Goal: Information Seeking & Learning: Learn about a topic

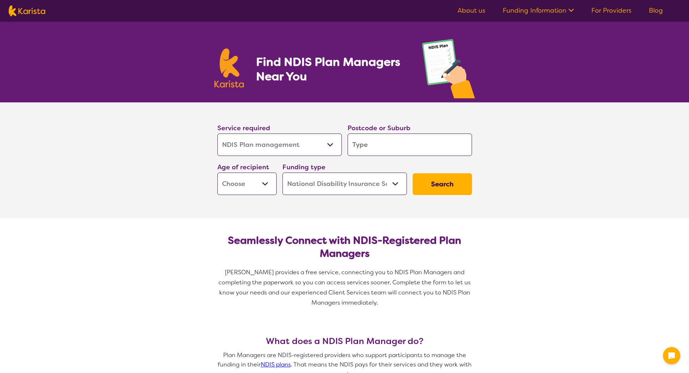
select select "NDIS Plan management"
select select "NDIS"
select select "NDIS Plan management"
select select "NDIS"
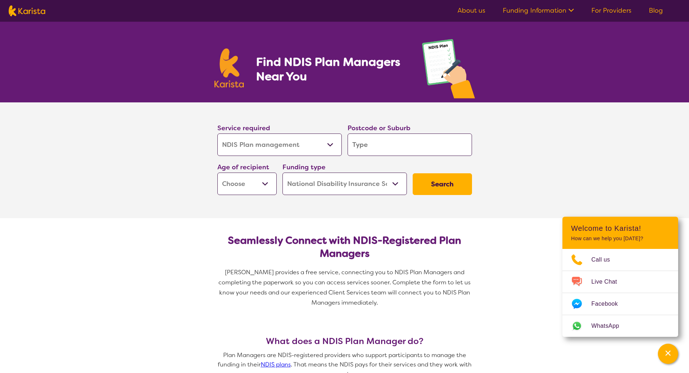
click at [398, 162] on div "Funding type Home Care Package (HCP) National Disability Insurance Scheme (NDIS…" at bounding box center [345, 178] width 124 height 33
click at [396, 148] on input "search" at bounding box center [410, 145] width 124 height 22
type input "3"
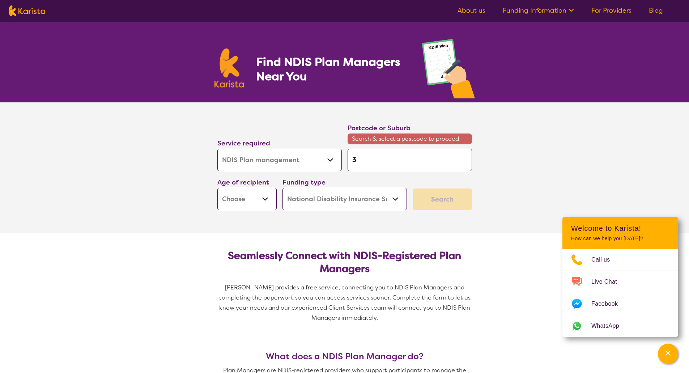
type input "39"
type input "397"
type input "3975"
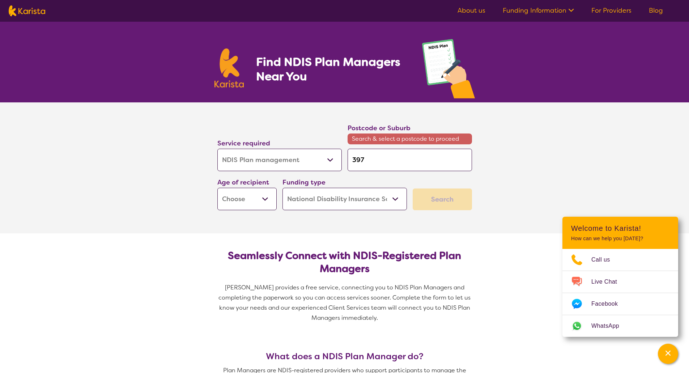
type input "3975"
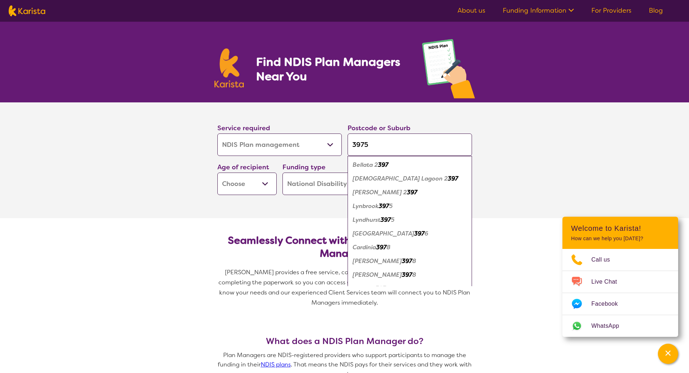
type input "3975"
click at [413, 173] on button "Search" at bounding box center [442, 184] width 59 height 22
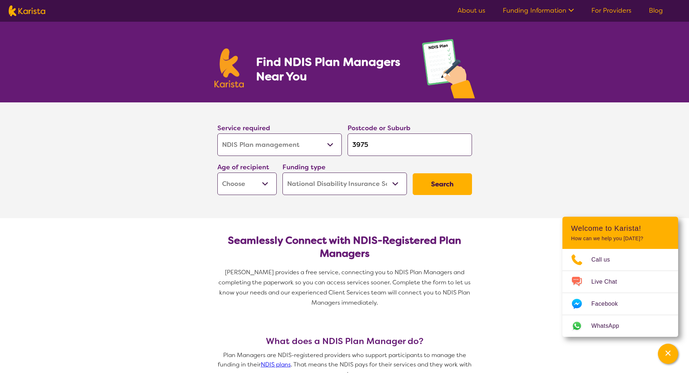
click at [249, 181] on select "Early Childhood - 0 to 9 Child - 10 to 11 Adolescent - 12 to 17 Adult - 18 to 6…" at bounding box center [247, 184] width 59 height 22
select select "AS"
click at [218, 173] on select "Early Childhood - 0 to 9 Child - 10 to 11 Adolescent - 12 to 17 Adult - 18 to 6…" at bounding box center [247, 184] width 59 height 22
select select "AS"
click at [449, 187] on button "Search" at bounding box center [442, 184] width 59 height 22
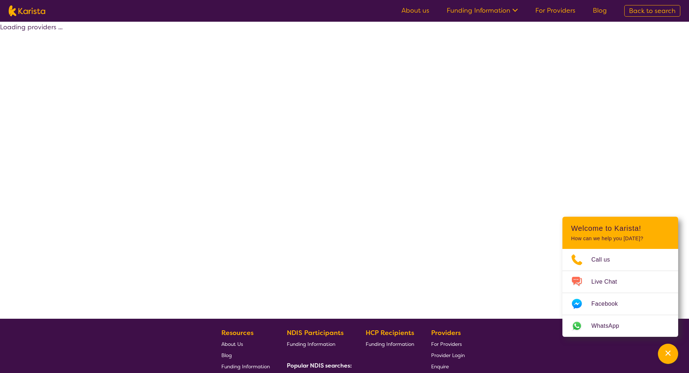
select select "by_score"
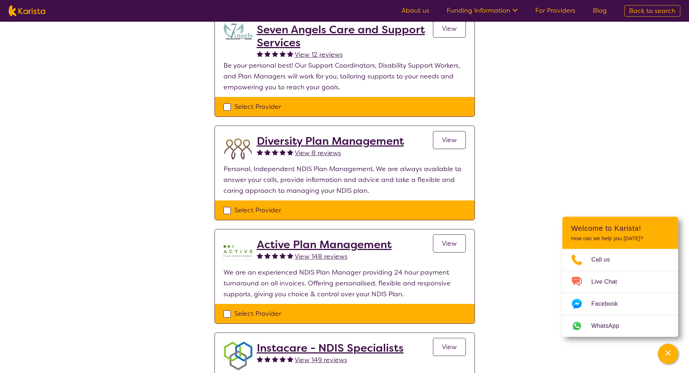
scroll to position [109, 0]
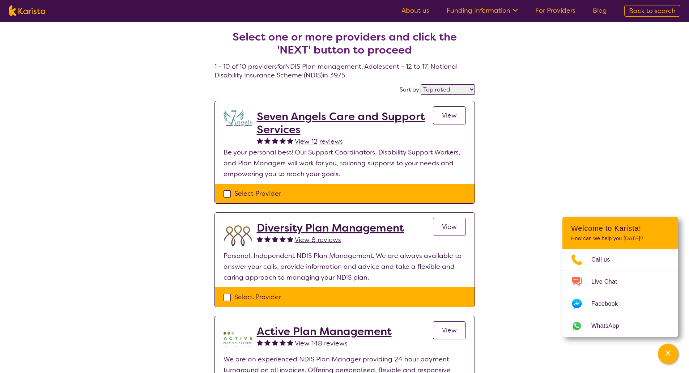
select select "NDIS Plan management"
select select "AS"
select select "NDIS"
select select "NDIS Plan management"
select select "AS"
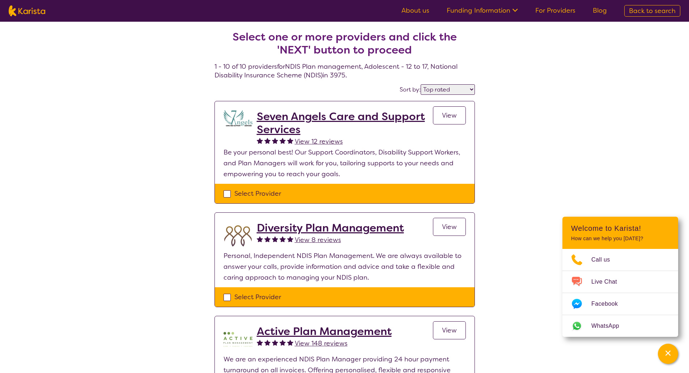
select select "NDIS"
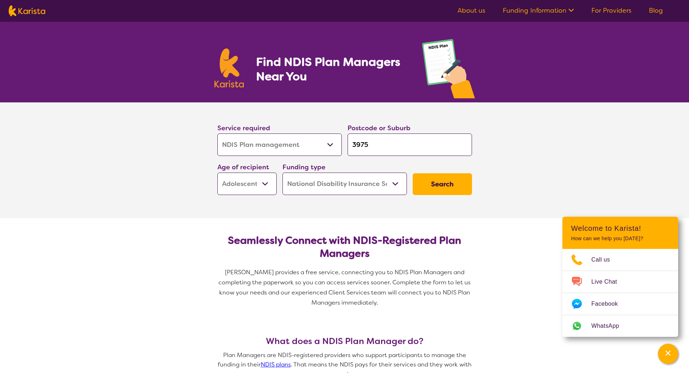
click at [42, 67] on div "Find NDIS Plan Managers Near You" at bounding box center [344, 62] width 689 height 81
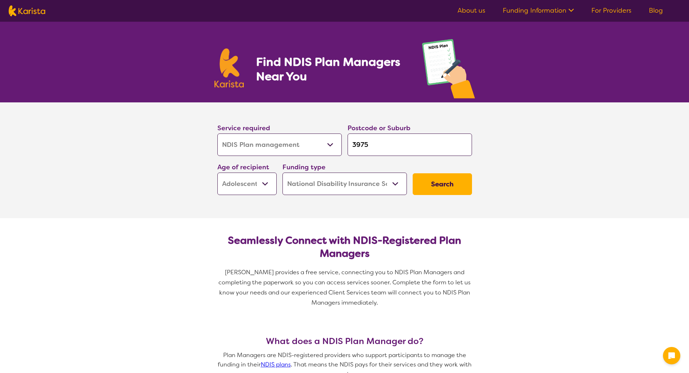
select select "NDIS Plan management"
select select "AS"
select select "NDIS"
select select "NDIS Plan management"
select select "AS"
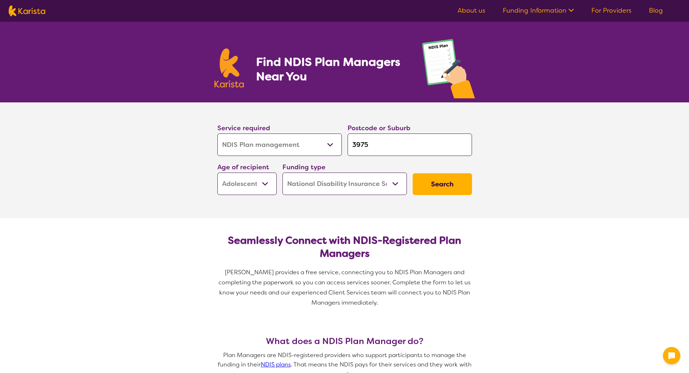
select select "NDIS"
